Goal: Communication & Community: Participate in discussion

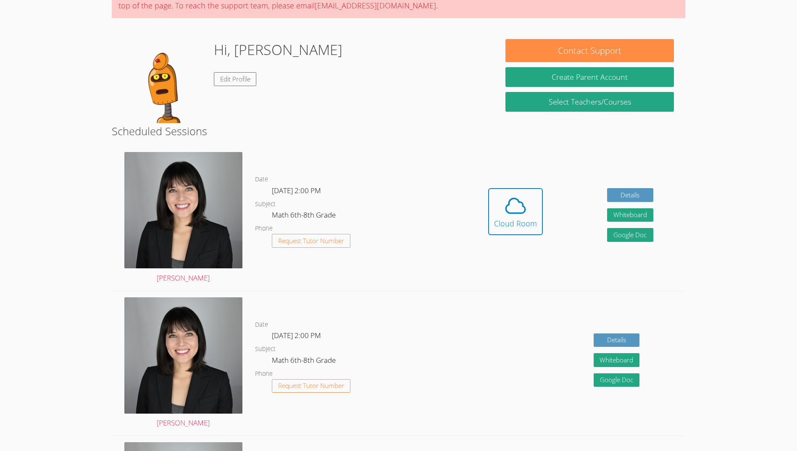
scroll to position [86, 0]
click at [495, 217] on div "Cloud Room" at bounding box center [515, 223] width 43 height 12
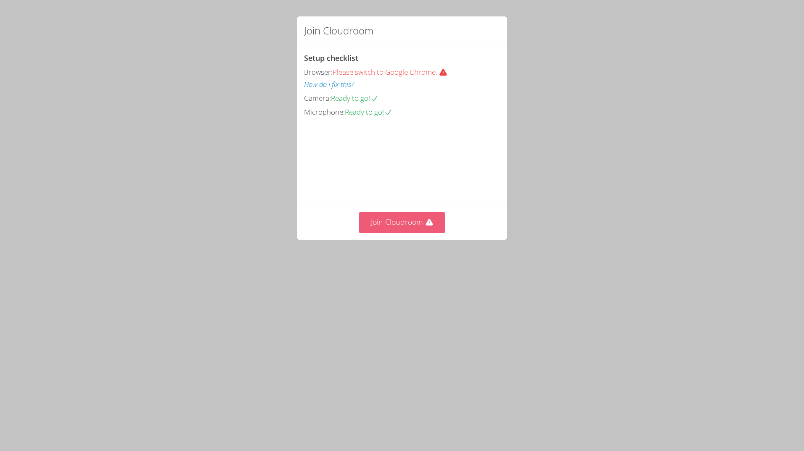
click at [380, 233] on button "Join Cloudroom" at bounding box center [402, 222] width 86 height 21
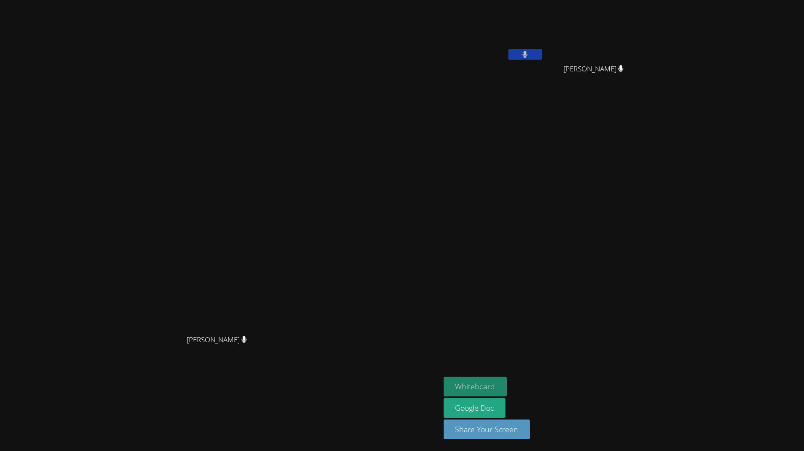
click at [491, 386] on button "Whiteboard" at bounding box center [474, 387] width 63 height 20
click at [506, 98] on video at bounding box center [493, 125] width 100 height 56
click at [536, 58] on button at bounding box center [525, 54] width 34 height 11
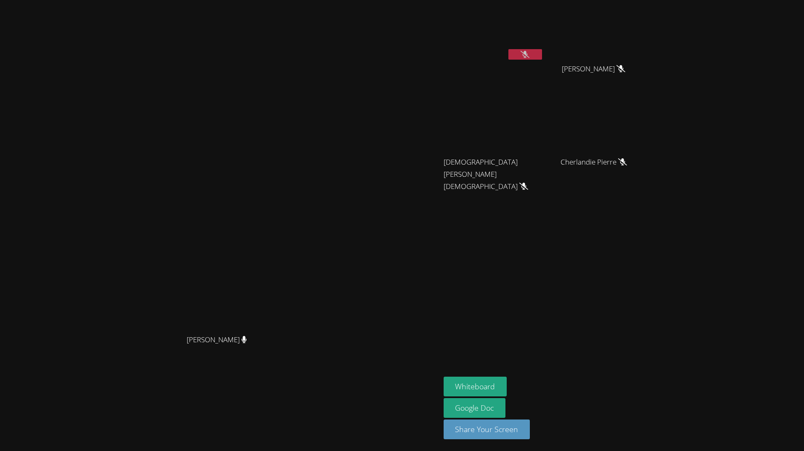
click at [542, 60] on div at bounding box center [525, 55] width 34 height 13
click at [542, 56] on button at bounding box center [525, 54] width 34 height 11
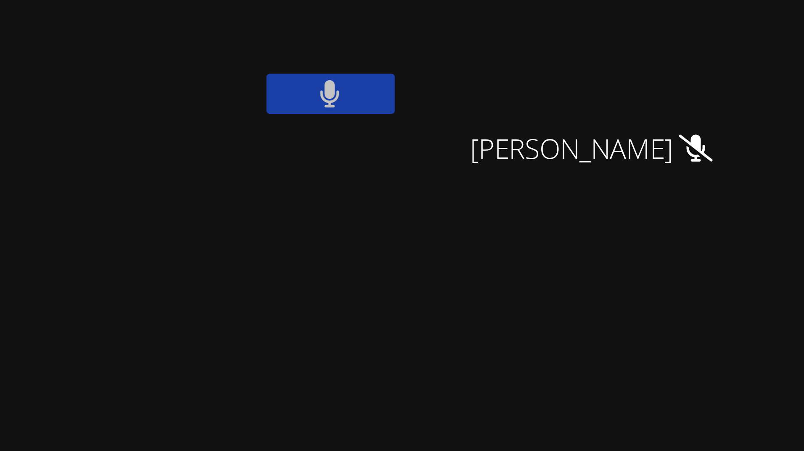
click at [283, 87] on video at bounding box center [220, 209] width 126 height 244
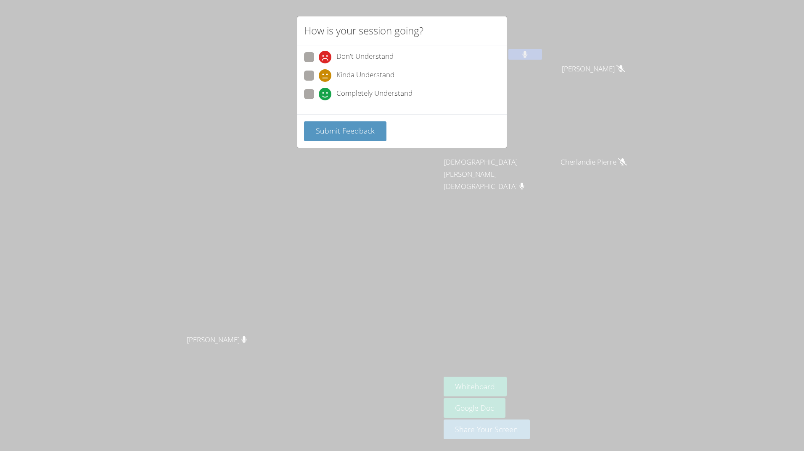
click at [348, 84] on div "Kinda Understand" at bounding box center [402, 78] width 196 height 15
click at [345, 91] on span "Completely Understand" at bounding box center [374, 94] width 76 height 13
click at [326, 91] on input "Completely Understand" at bounding box center [322, 92] width 7 height 7
radio input "true"
click at [341, 125] on button "Submit Feedback" at bounding box center [345, 131] width 82 height 20
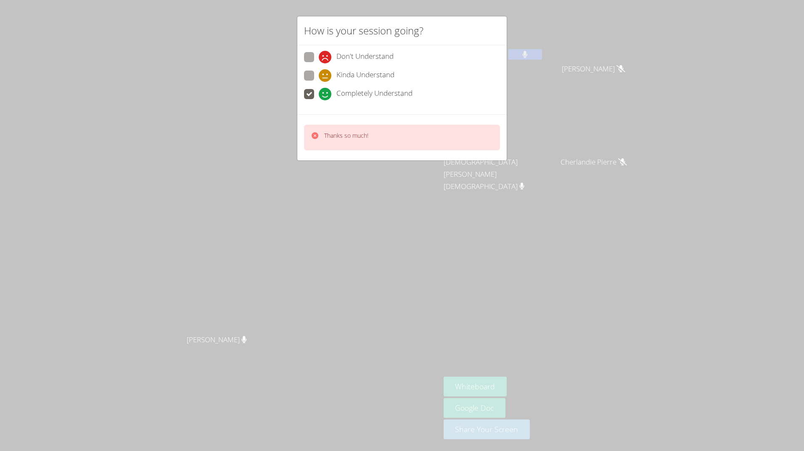
click at [349, 139] on p "Thanks so much!" at bounding box center [346, 136] width 44 height 8
